Goal: Find specific page/section: Find specific page/section

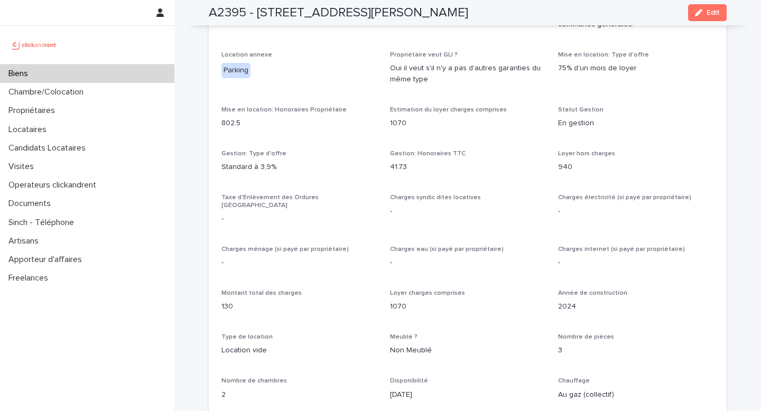
scroll to position [1038, 0]
click at [66, 74] on div "Biens" at bounding box center [87, 73] width 174 height 19
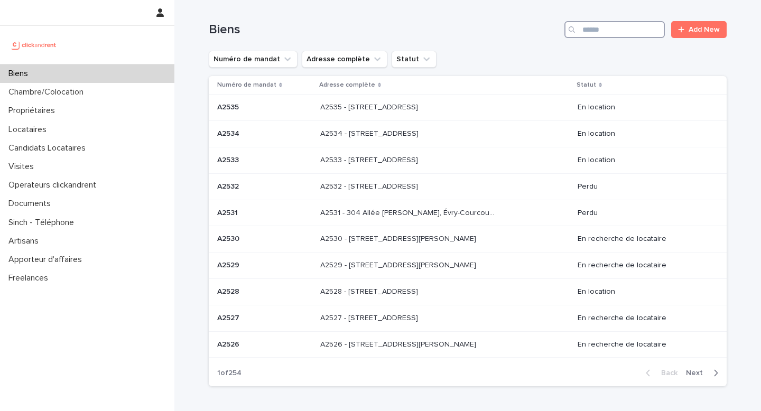
click at [612, 31] on input "Search" at bounding box center [615, 29] width 100 height 17
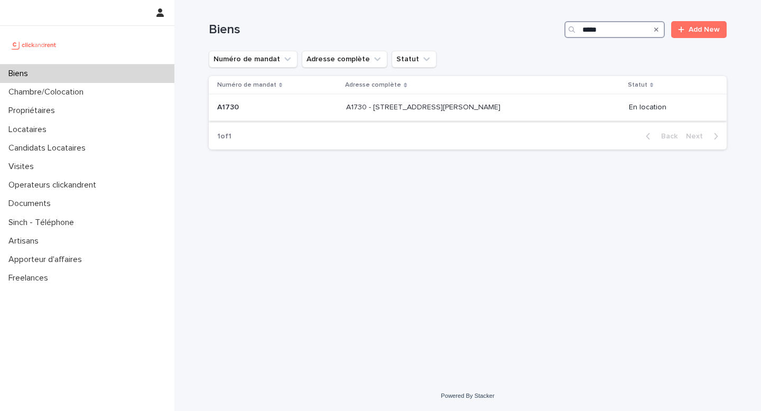
type input "*****"
click at [543, 115] on div "A1730 - [STREET_ADDRESS][PERSON_NAME] - [STREET_ADDRESS][PERSON_NAME]" at bounding box center [483, 107] width 274 height 17
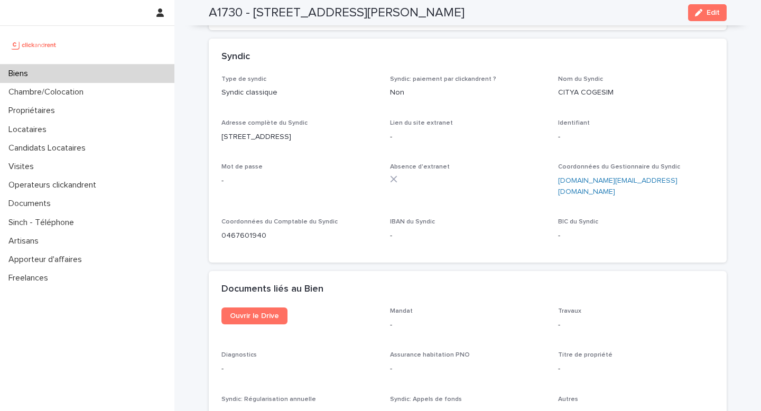
scroll to position [3732, 0]
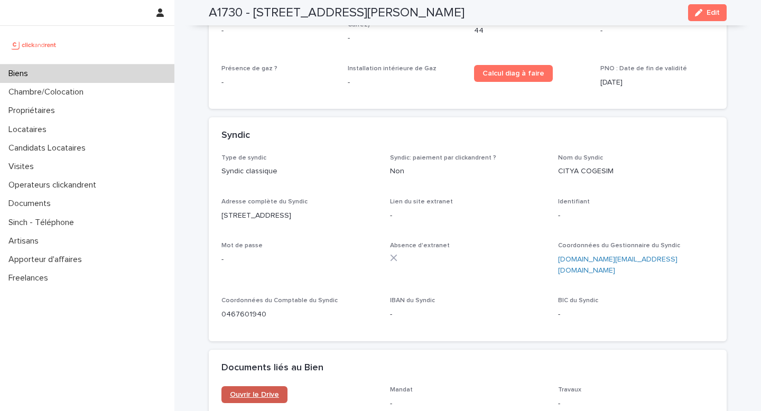
click at [274, 391] on span "Ouvrir le Drive" at bounding box center [254, 394] width 49 height 7
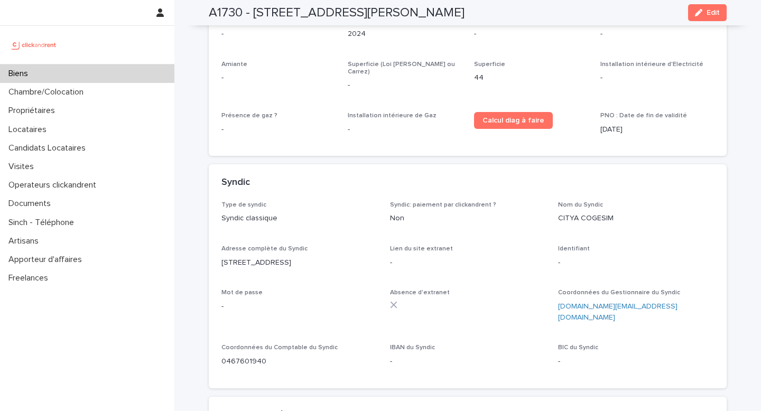
scroll to position [3686, 0]
drag, startPoint x: 283, startPoint y: 11, endPoint x: 373, endPoint y: 13, distance: 89.9
click at [373, 13] on h2 "A1730 - [STREET_ADDRESS][PERSON_NAME]" at bounding box center [337, 12] width 256 height 15
click at [375, 13] on h2 "A1730 - [STREET_ADDRESS][PERSON_NAME]" at bounding box center [337, 12] width 256 height 15
drag, startPoint x: 377, startPoint y: 13, endPoint x: 256, endPoint y: 11, distance: 121.1
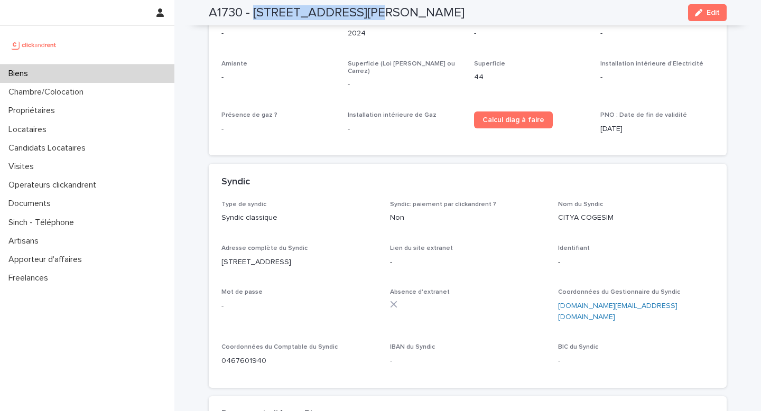
click at [256, 11] on h2 "A1730 - [STREET_ADDRESS][PERSON_NAME]" at bounding box center [337, 12] width 256 height 15
copy h2 "[STREET_ADDRESS][PERSON_NAME]"
